Goal: Find contact information: Find contact information

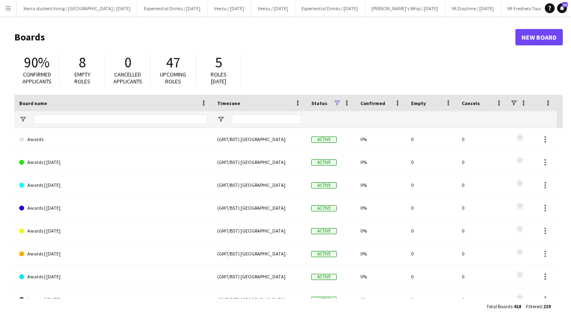
click at [8, 7] on app-icon "Menu" at bounding box center [8, 8] width 7 height 7
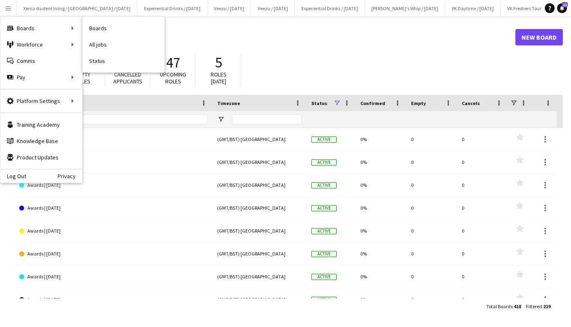
click at [107, 41] on link "All jobs" at bounding box center [124, 44] width 82 height 16
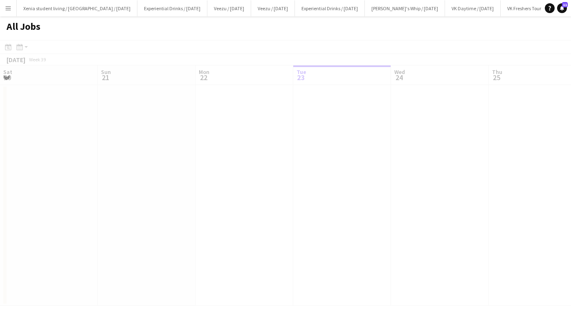
scroll to position [0, 195]
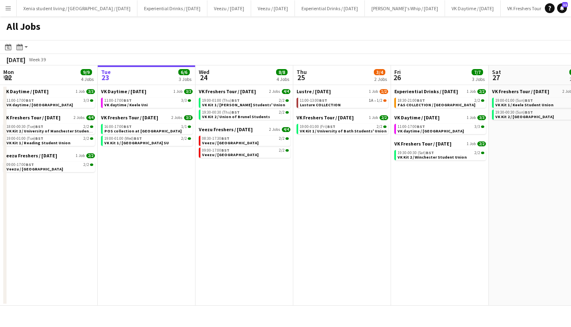
click at [229, 140] on div "08:30-17:30 BST 2/2" at bounding box center [245, 138] width 87 height 4
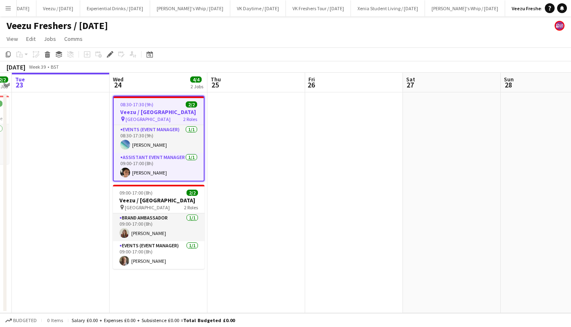
scroll to position [0, 234]
click at [148, 170] on app-card-role "Assistant Event Manager 1/1 09:00-17:00 (8h) Callum Baker" at bounding box center [159, 167] width 90 height 28
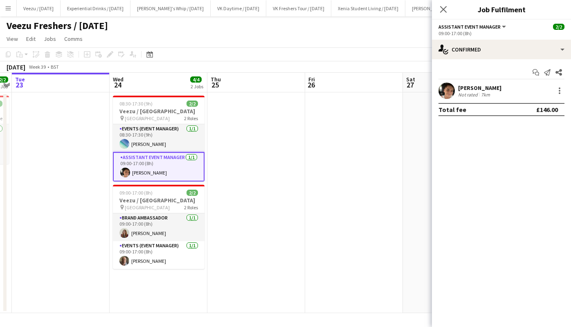
click at [471, 83] on div "Callum Baker Not rated 7km" at bounding box center [501, 91] width 139 height 16
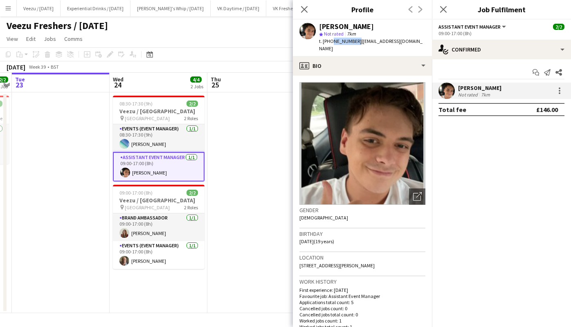
drag, startPoint x: 330, startPoint y: 40, endPoint x: 354, endPoint y: 41, distance: 24.6
click at [354, 41] on span "t. +447940437256" at bounding box center [340, 41] width 43 height 6
